Goal: Navigation & Orientation: Understand site structure

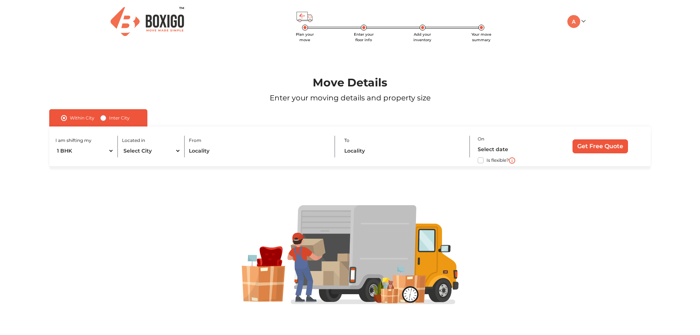
click at [383, 31] on div "Plan your move Enter your floor info Add your inventory Your move summary My Mo…" at bounding box center [350, 21] width 481 height 43
drag, startPoint x: 575, startPoint y: 21, endPoint x: 581, endPoint y: 21, distance: 6.2
click at [576, 21] on img at bounding box center [573, 21] width 13 height 13
click at [595, 58] on link "Make Estimate" at bounding box center [596, 60] width 59 height 14
click at [589, 45] on link "My Profile" at bounding box center [596, 46] width 59 height 14
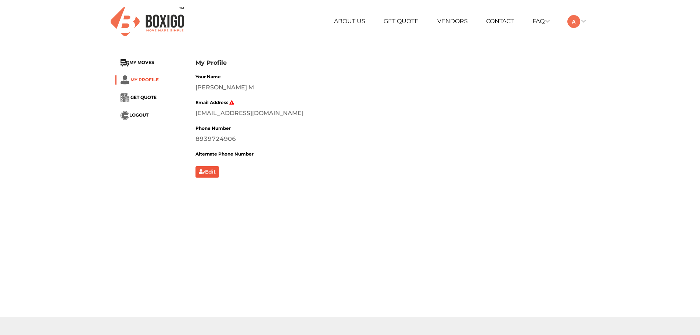
click at [148, 80] on span "MY PROFILE" at bounding box center [144, 80] width 28 height 6
click at [454, 21] on link "Vendors" at bounding box center [452, 21] width 30 height 7
click at [147, 78] on span "MY PROFILE" at bounding box center [144, 80] width 28 height 6
click at [343, 21] on link "About Us" at bounding box center [349, 21] width 31 height 7
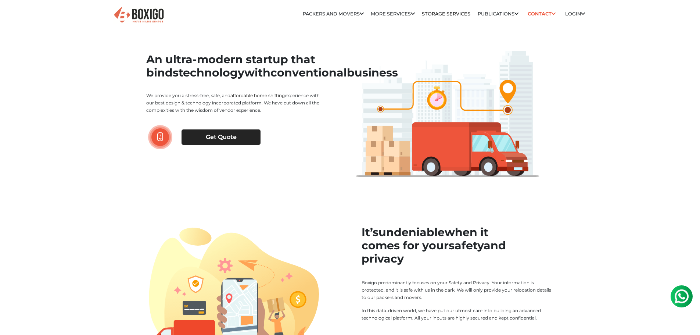
click at [134, 16] on img at bounding box center [138, 15] width 51 height 18
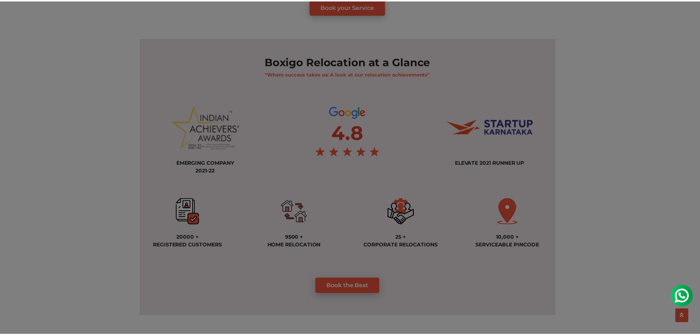
scroll to position [514, 0]
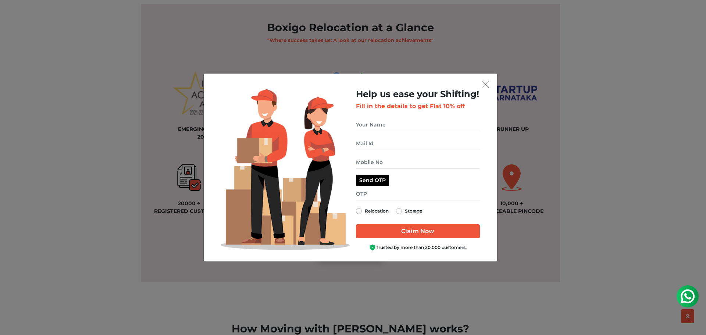
click at [488, 89] on div "Help us ease your Shifting! Fill in the details to get Flat 10% off Relocation …" at bounding box center [349, 172] width 281 height 166
click at [486, 85] on img "get free quote dialog" at bounding box center [485, 84] width 7 height 7
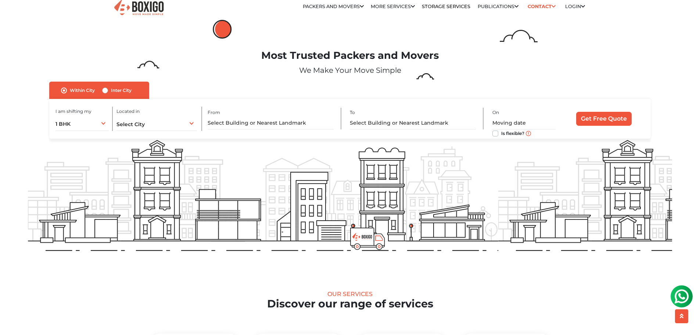
scroll to position [0, 0]
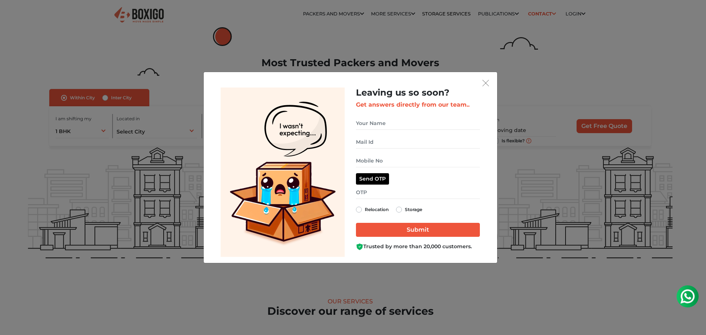
click at [479, 83] on div "get free quote dialog" at bounding box center [349, 83] width 281 height 10
click at [487, 84] on img "get free quote dialog" at bounding box center [485, 83] width 7 height 7
